Goal: Task Accomplishment & Management: Use online tool/utility

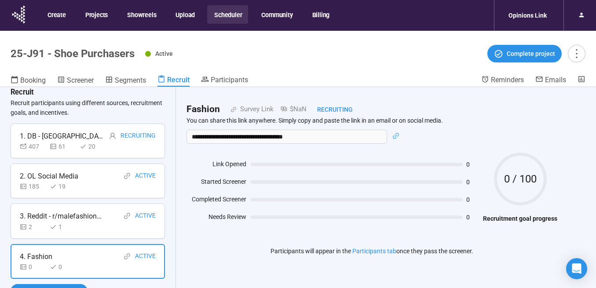
scroll to position [18, 0]
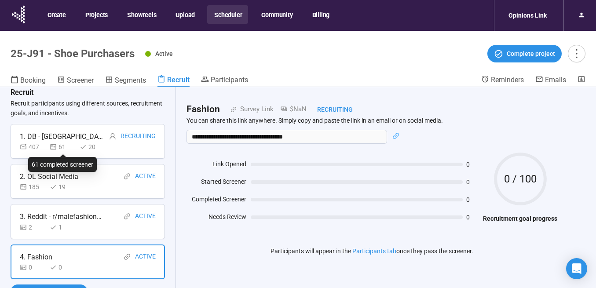
click at [66, 145] on div "61" at bounding box center [63, 147] width 26 height 10
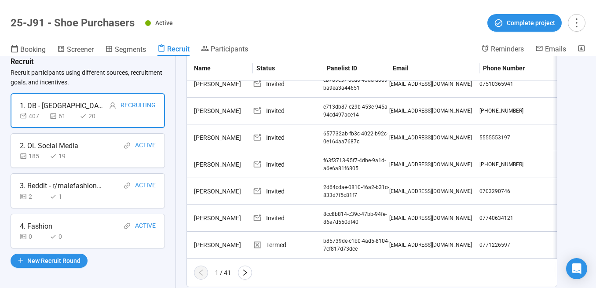
scroll to position [271, 0]
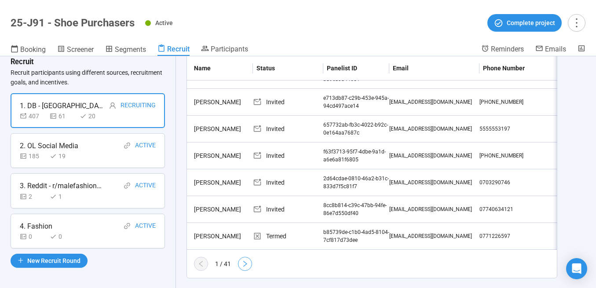
click at [246, 260] on icon "right" at bounding box center [244, 263] width 7 height 7
click at [243, 260] on icon "right" at bounding box center [244, 263] width 7 height 7
click at [284, 204] on div "Started Screener" at bounding box center [288, 209] width 70 height 10
click at [230, 204] on div "[PERSON_NAME]" at bounding box center [221, 209] width 62 height 10
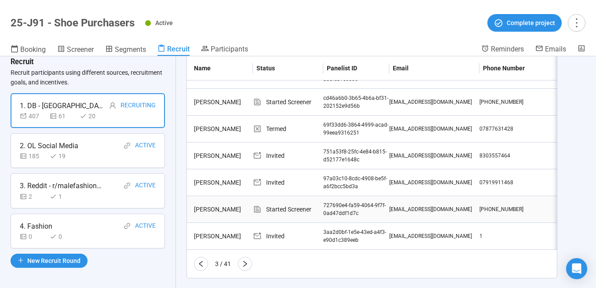
click at [230, 204] on div "[PERSON_NAME]" at bounding box center [221, 209] width 62 height 10
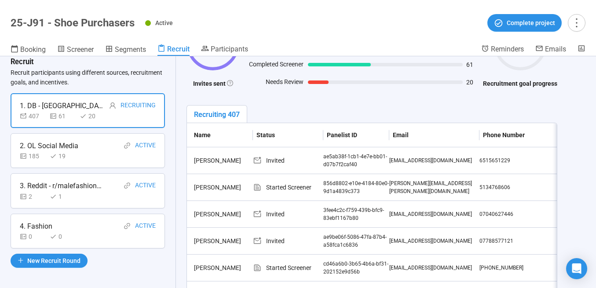
scroll to position [0, 0]
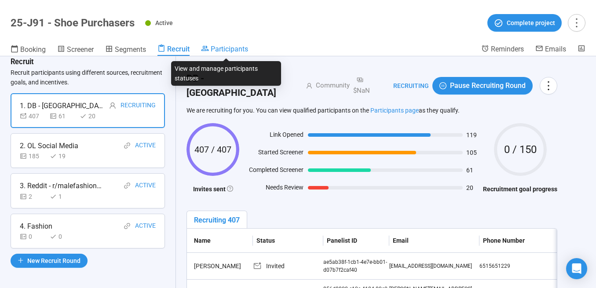
click at [223, 53] on span "Participants" at bounding box center [229, 49] width 37 height 8
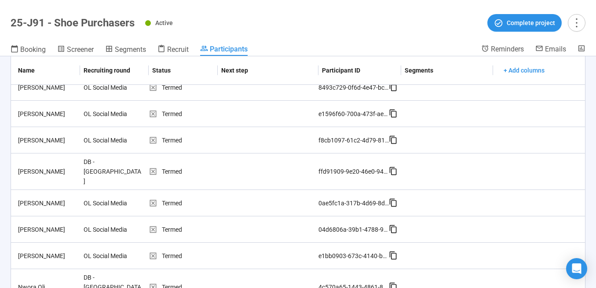
scroll to position [669, 0]
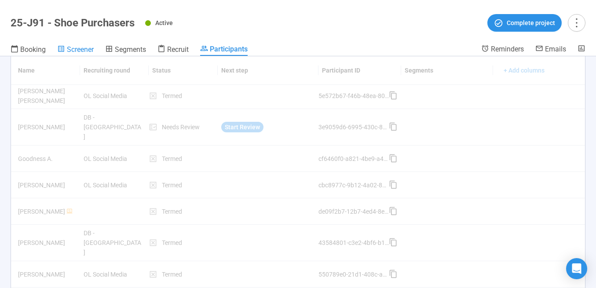
click at [78, 51] on span "Screener" at bounding box center [80, 49] width 27 height 8
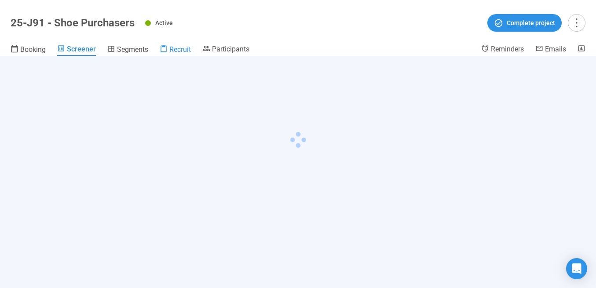
click at [173, 49] on span "Recruit" at bounding box center [180, 49] width 22 height 8
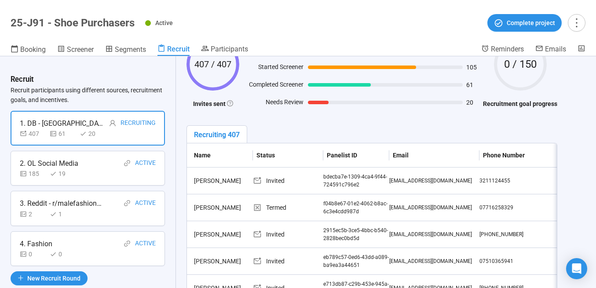
scroll to position [271, 0]
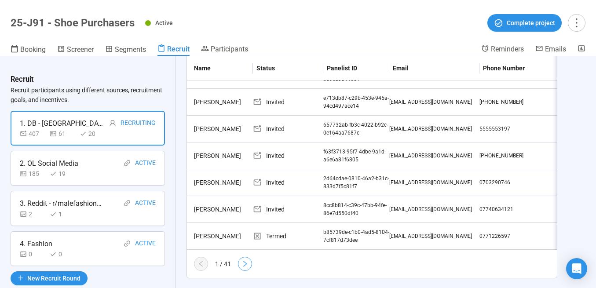
click at [240, 257] on button "button" at bounding box center [245, 264] width 14 height 14
click at [248, 260] on icon "right" at bounding box center [244, 263] width 7 height 7
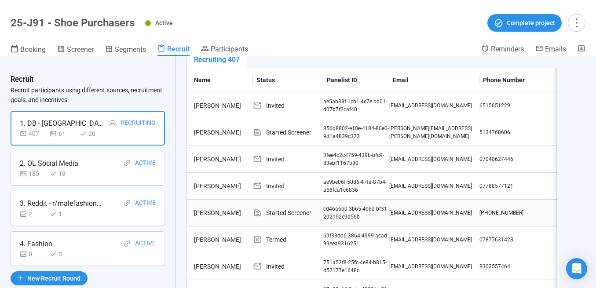
scroll to position [161, 0]
drag, startPoint x: 417, startPoint y: 120, endPoint x: 389, endPoint y: 122, distance: 27.7
click at [389, 124] on div "[PERSON_NAME][EMAIL_ADDRESS][PERSON_NAME][DOMAIN_NAME]" at bounding box center [434, 132] width 90 height 17
copy div "[PERSON_NAME][EMAIL_ADDRESS][PERSON_NAME][DOMAIN_NAME]"
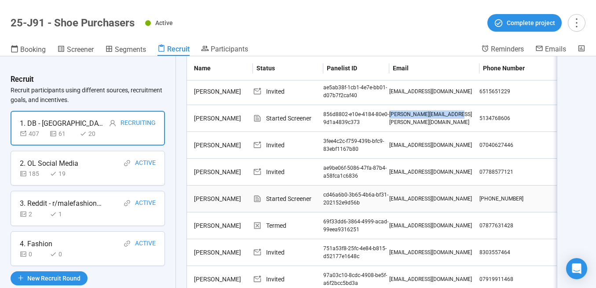
scroll to position [215, 0]
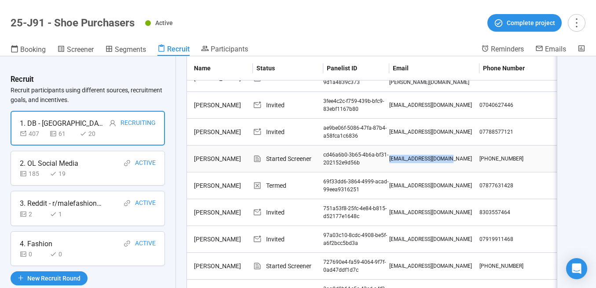
drag, startPoint x: 456, startPoint y: 148, endPoint x: 385, endPoint y: 149, distance: 70.4
copy tr "[EMAIL_ADDRESS][DOMAIN_NAME]"
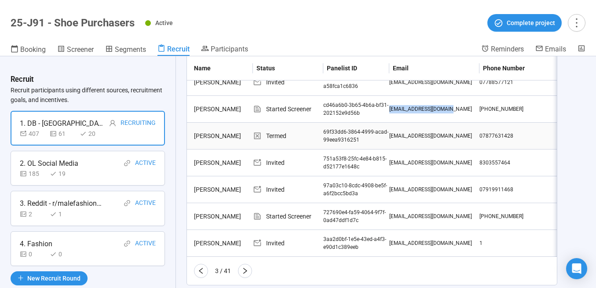
scroll to position [260, 0]
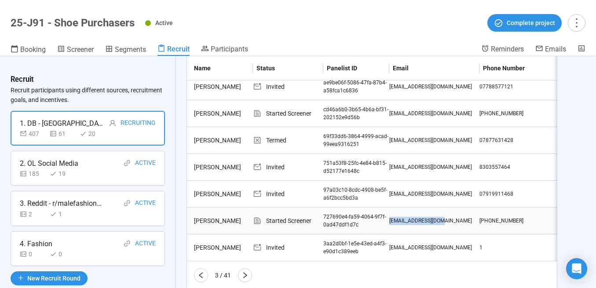
drag, startPoint x: 451, startPoint y: 209, endPoint x: 389, endPoint y: 210, distance: 61.6
click at [389, 217] on div "[EMAIL_ADDRESS][DOMAIN_NAME]" at bounding box center [434, 221] width 90 height 8
copy div "[EMAIL_ADDRESS][DOMAIN_NAME]"
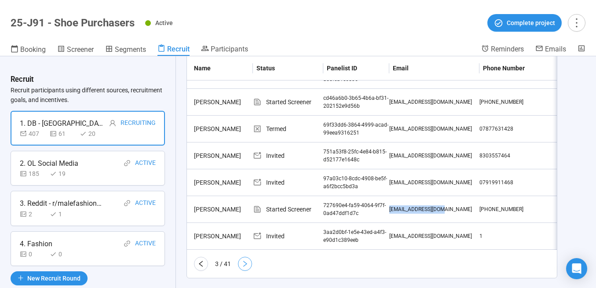
click at [245, 260] on icon "right" at bounding box center [244, 263] width 7 height 7
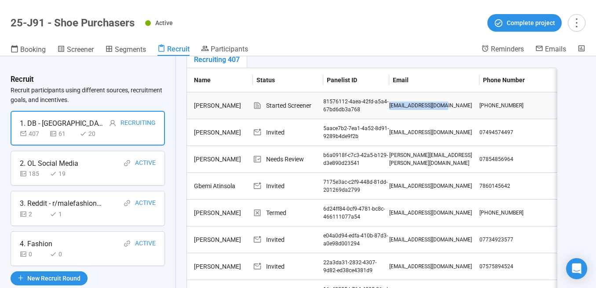
drag, startPoint x: 445, startPoint y: 93, endPoint x: 380, endPoint y: 94, distance: 64.6
copy tr "[EMAIL_ADDRESS][DOMAIN_NAME]"
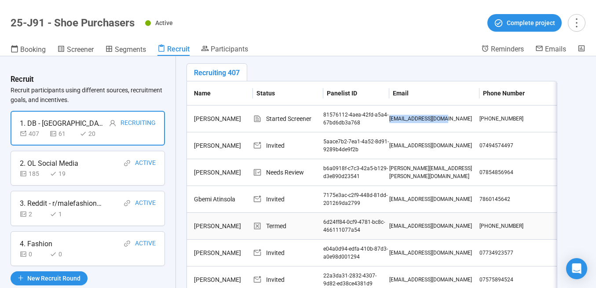
scroll to position [271, 0]
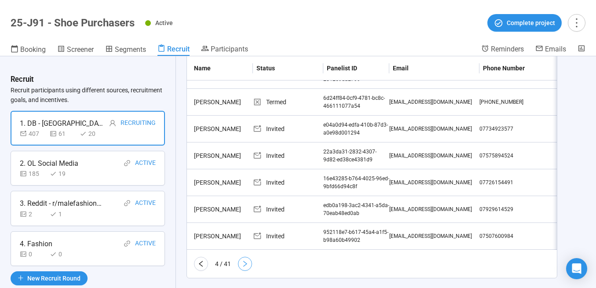
click at [246, 257] on button "button" at bounding box center [245, 264] width 14 height 14
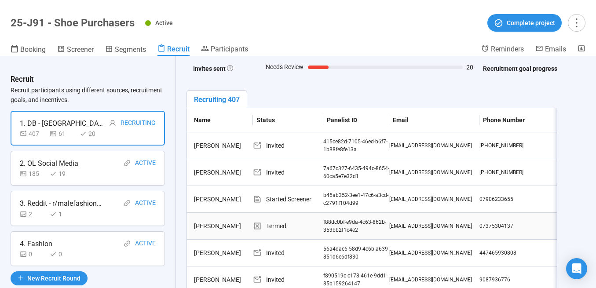
scroll to position [189, 0]
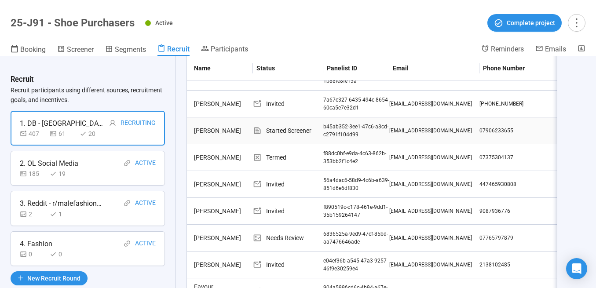
drag, startPoint x: 472, startPoint y: 119, endPoint x: 390, endPoint y: 118, distance: 82.7
click at [390, 127] on div "[EMAIL_ADDRESS][DOMAIN_NAME]" at bounding box center [434, 131] width 90 height 8
copy div "[EMAIL_ADDRESS][DOMAIN_NAME]"
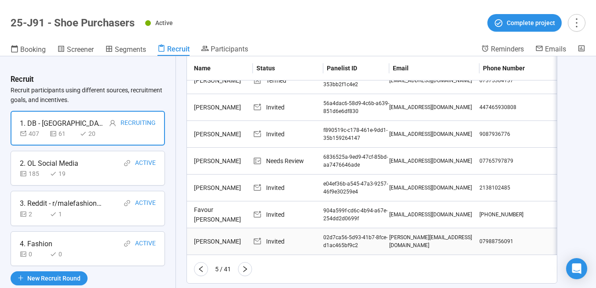
scroll to position [271, 0]
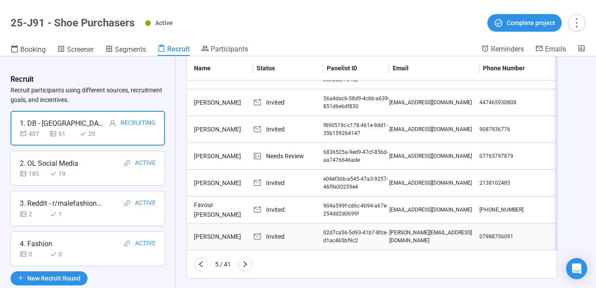
click at [247, 261] on icon "right" at bounding box center [244, 264] width 7 height 7
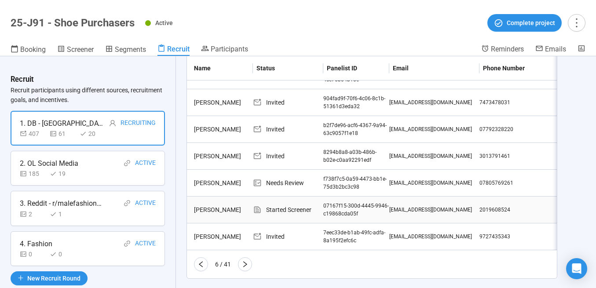
scroll to position [270, 0]
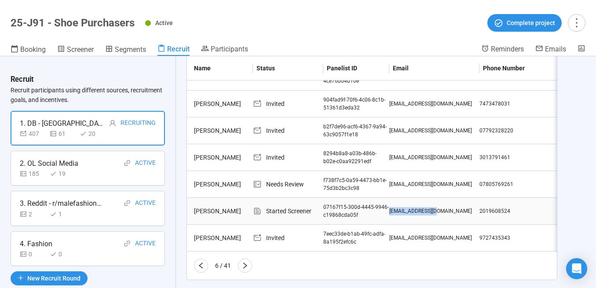
drag, startPoint x: 447, startPoint y: 199, endPoint x: 390, endPoint y: 203, distance: 57.3
click at [390, 207] on div "[EMAIL_ADDRESS][DOMAIN_NAME]" at bounding box center [434, 211] width 90 height 8
copy div "[EMAIL_ADDRESS][DOMAIN_NAME]"
click at [245, 262] on icon "right" at bounding box center [244, 265] width 7 height 7
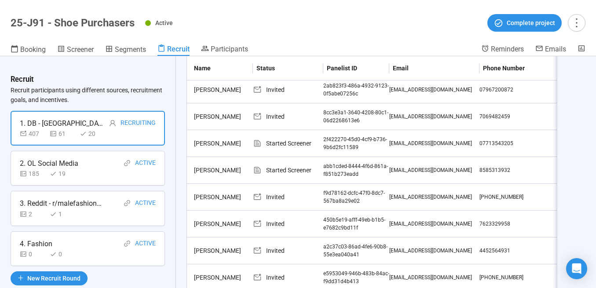
scroll to position [204, 0]
drag, startPoint x: 451, startPoint y: 129, endPoint x: 385, endPoint y: 131, distance: 65.5
copy tr "[EMAIL_ADDRESS][DOMAIN_NAME]"
drag, startPoint x: 445, startPoint y: 159, endPoint x: 387, endPoint y: 161, distance: 57.2
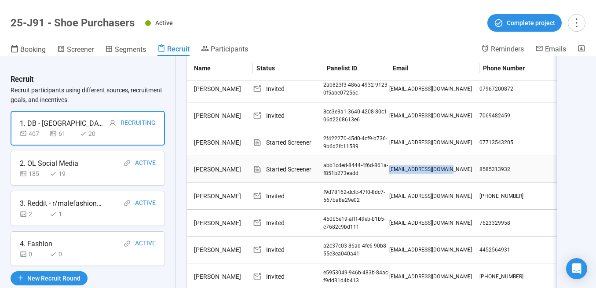
copy tr "[EMAIL_ADDRESS][DOMAIN_NAME]"
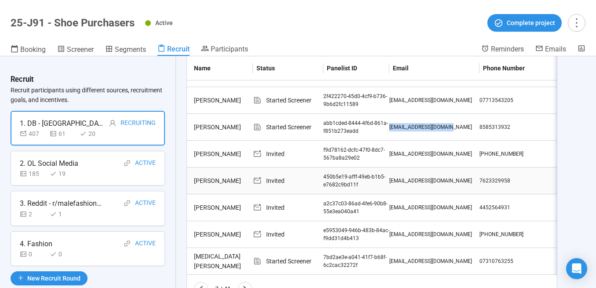
scroll to position [271, 0]
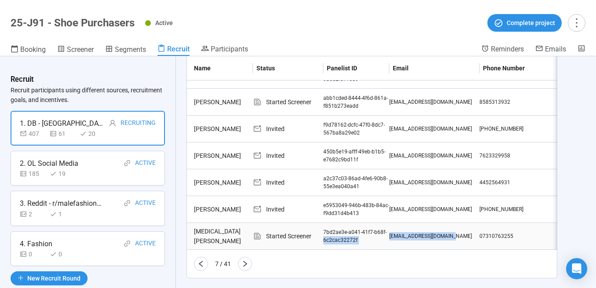
drag, startPoint x: 456, startPoint y: 225, endPoint x: 388, endPoint y: 223, distance: 67.3
click at [403, 232] on div "[EMAIL_ADDRESS][DOMAIN_NAME]" at bounding box center [434, 236] width 90 height 8
drag, startPoint x: 458, startPoint y: 225, endPoint x: 389, endPoint y: 225, distance: 69.0
click at [389, 232] on div "[EMAIL_ADDRESS][DOMAIN_NAME]" at bounding box center [434, 236] width 90 height 8
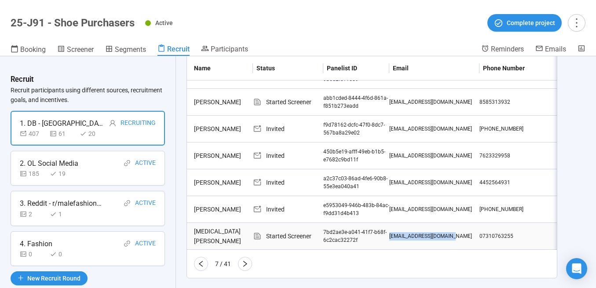
copy tr "[EMAIL_ADDRESS][DOMAIN_NAME]"
click at [240, 257] on button "button" at bounding box center [245, 264] width 14 height 14
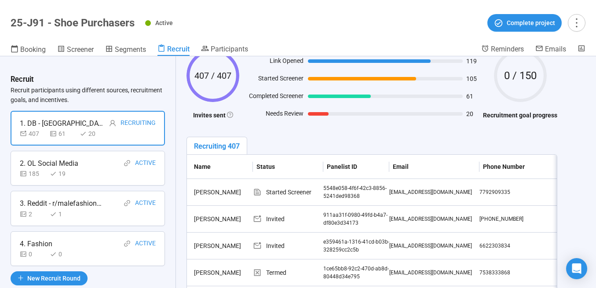
scroll to position [97, 0]
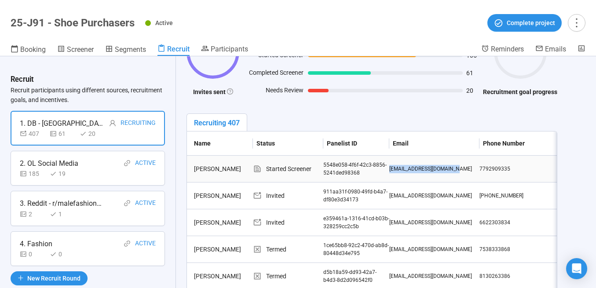
drag, startPoint x: 456, startPoint y: 157, endPoint x: 390, endPoint y: 158, distance: 66.0
click at [390, 165] on div "[EMAIL_ADDRESS][DOMAIN_NAME]" at bounding box center [434, 169] width 90 height 8
copy div "[EMAIL_ADDRESS][DOMAIN_NAME]"
